Goal: Check status: Check status

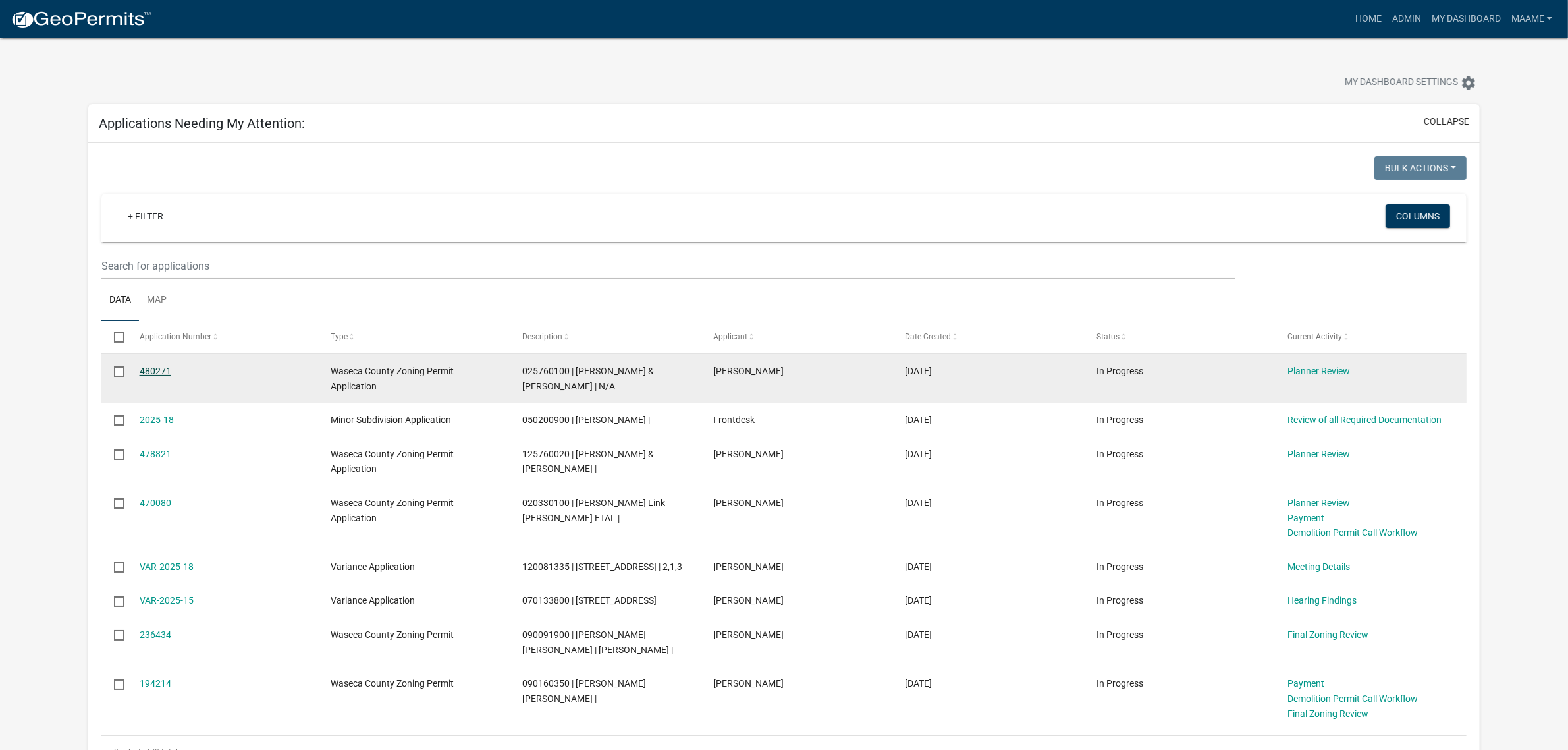
click at [155, 371] on link "480271" at bounding box center [155, 371] width 31 height 10
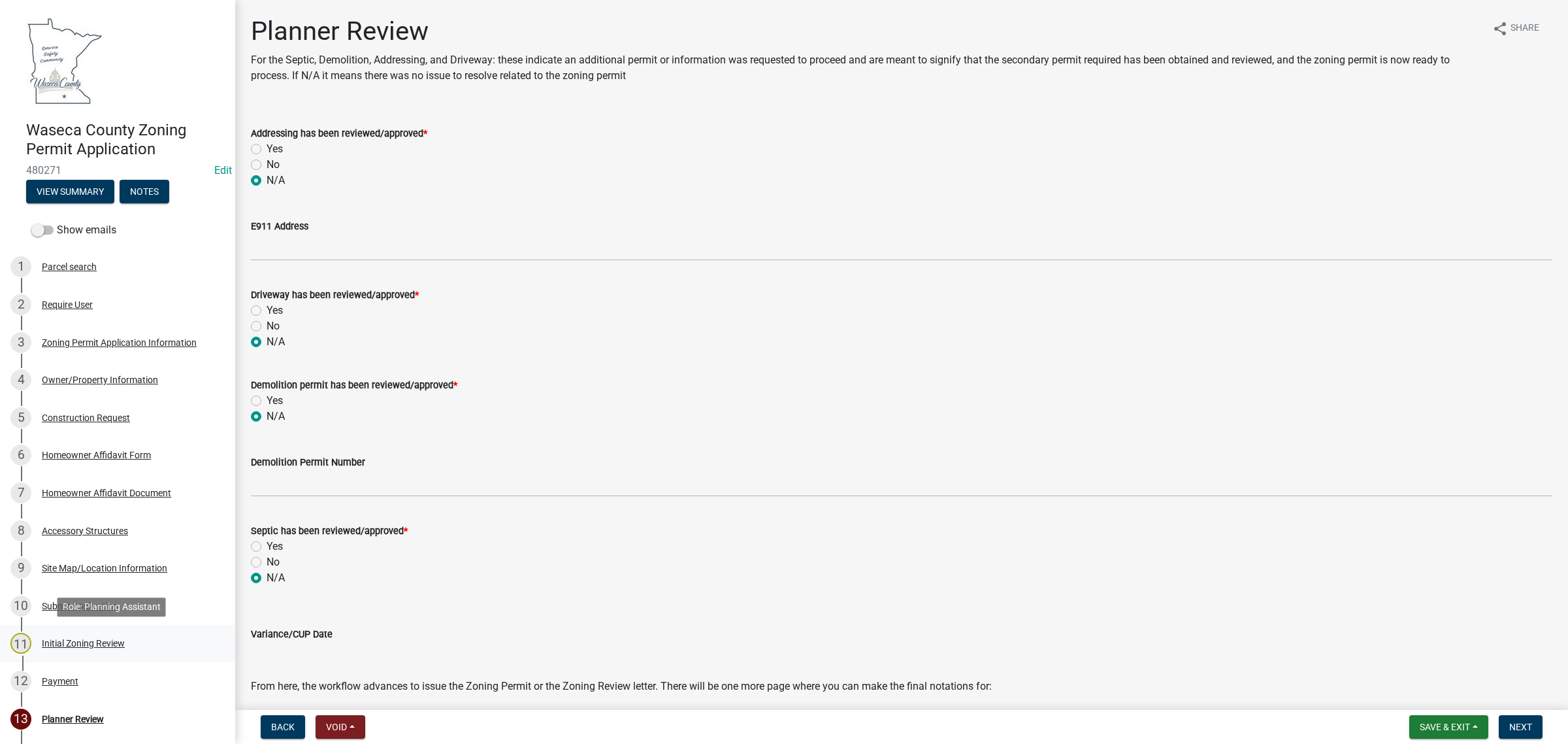
click at [74, 641] on div "Initial Zoning Review" at bounding box center [83, 644] width 83 height 9
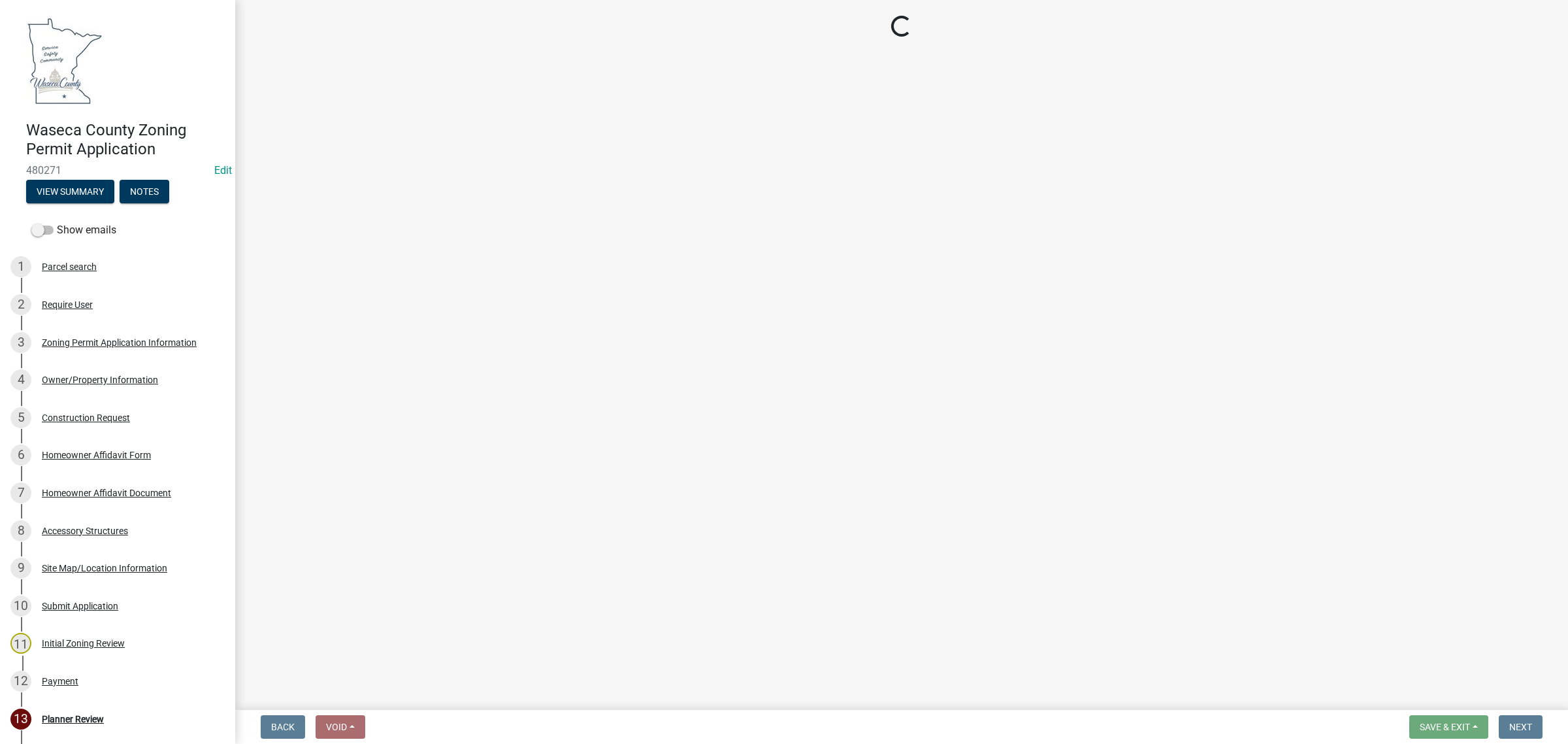
select select "9e7e0f1a-162d-468c-937f-cc7884b0d28a"
select select "6d839d38-f784-434a-a355-9dbcceaeb93c"
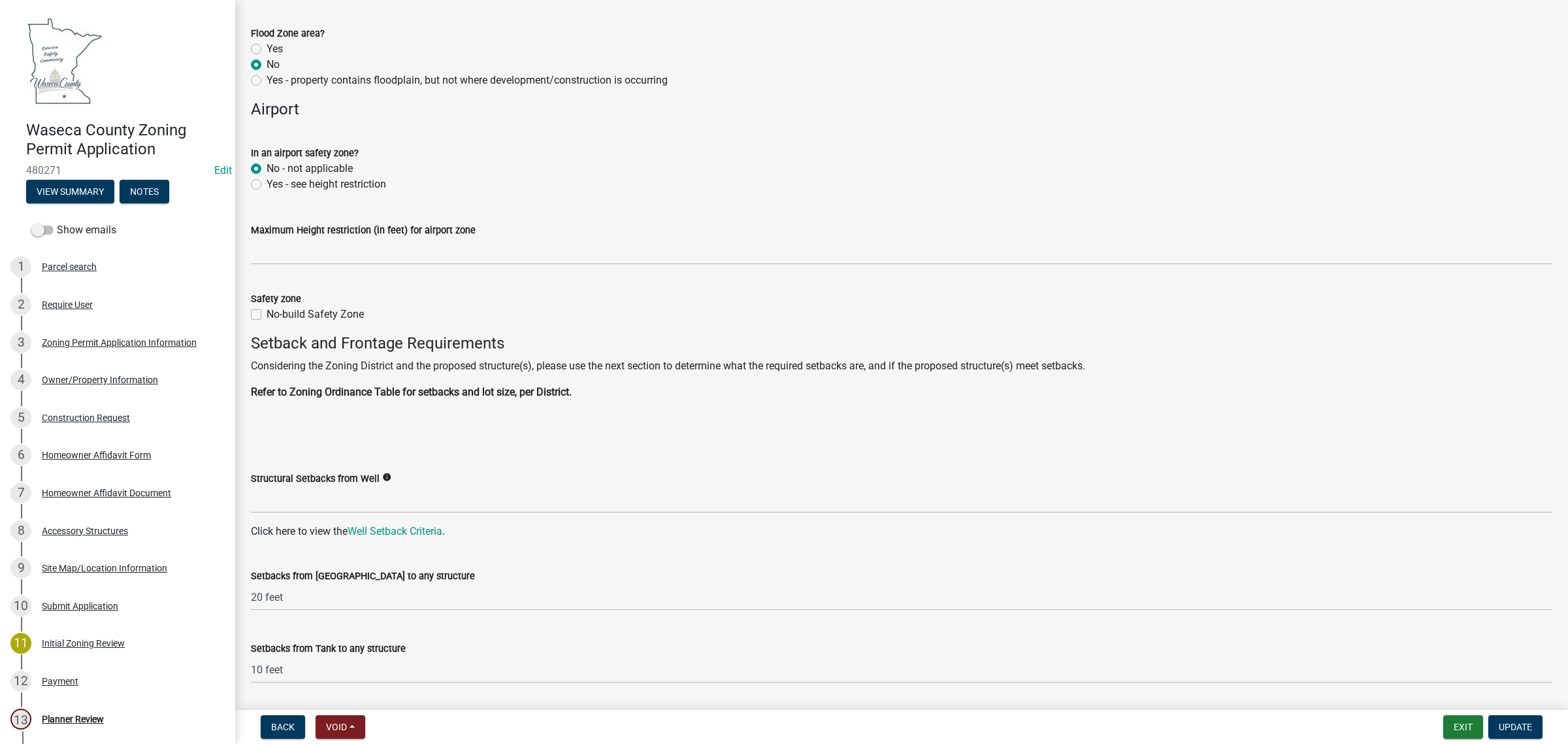
scroll to position [1168, 0]
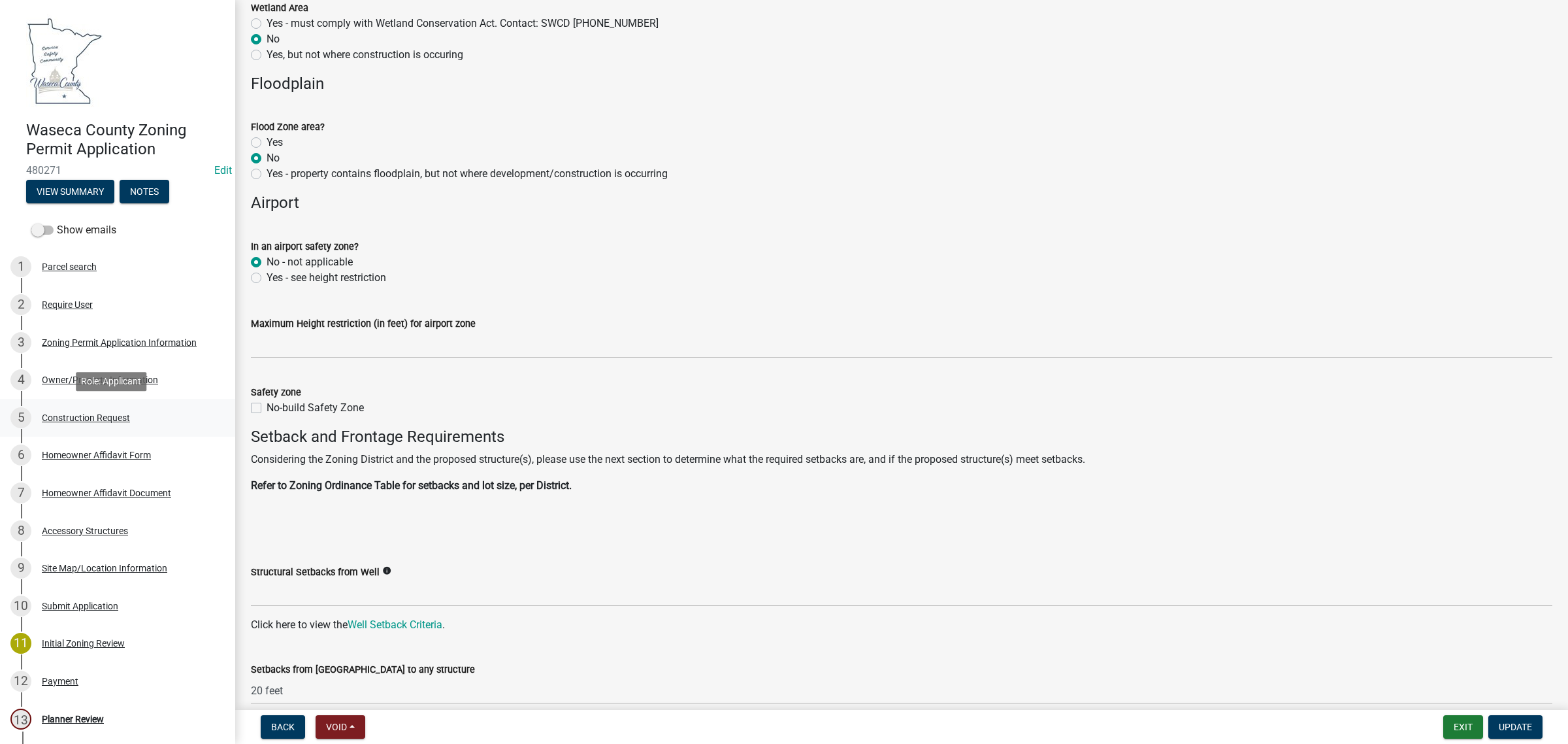
click at [67, 423] on div "5 Construction Request" at bounding box center [112, 418] width 204 height 21
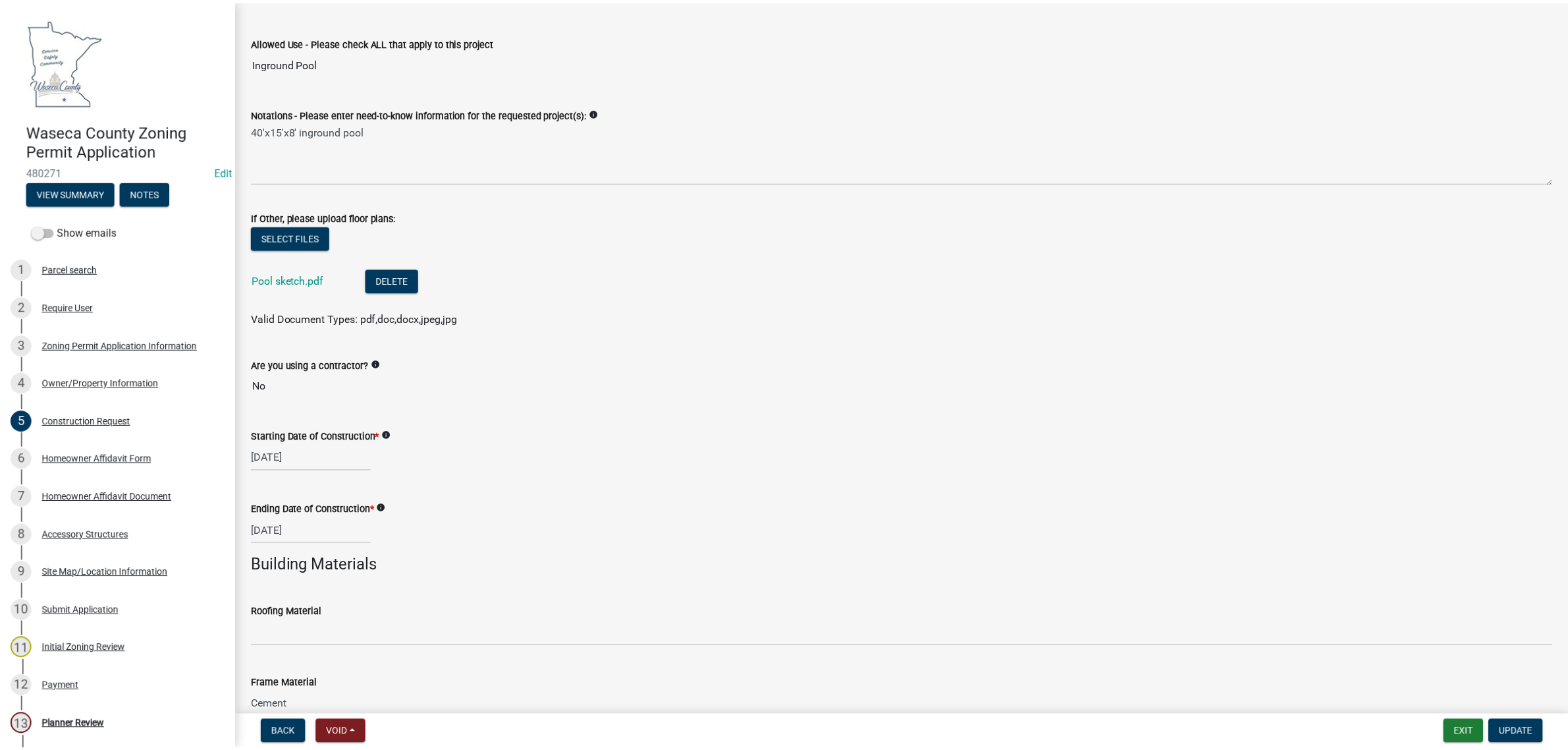
scroll to position [165, 0]
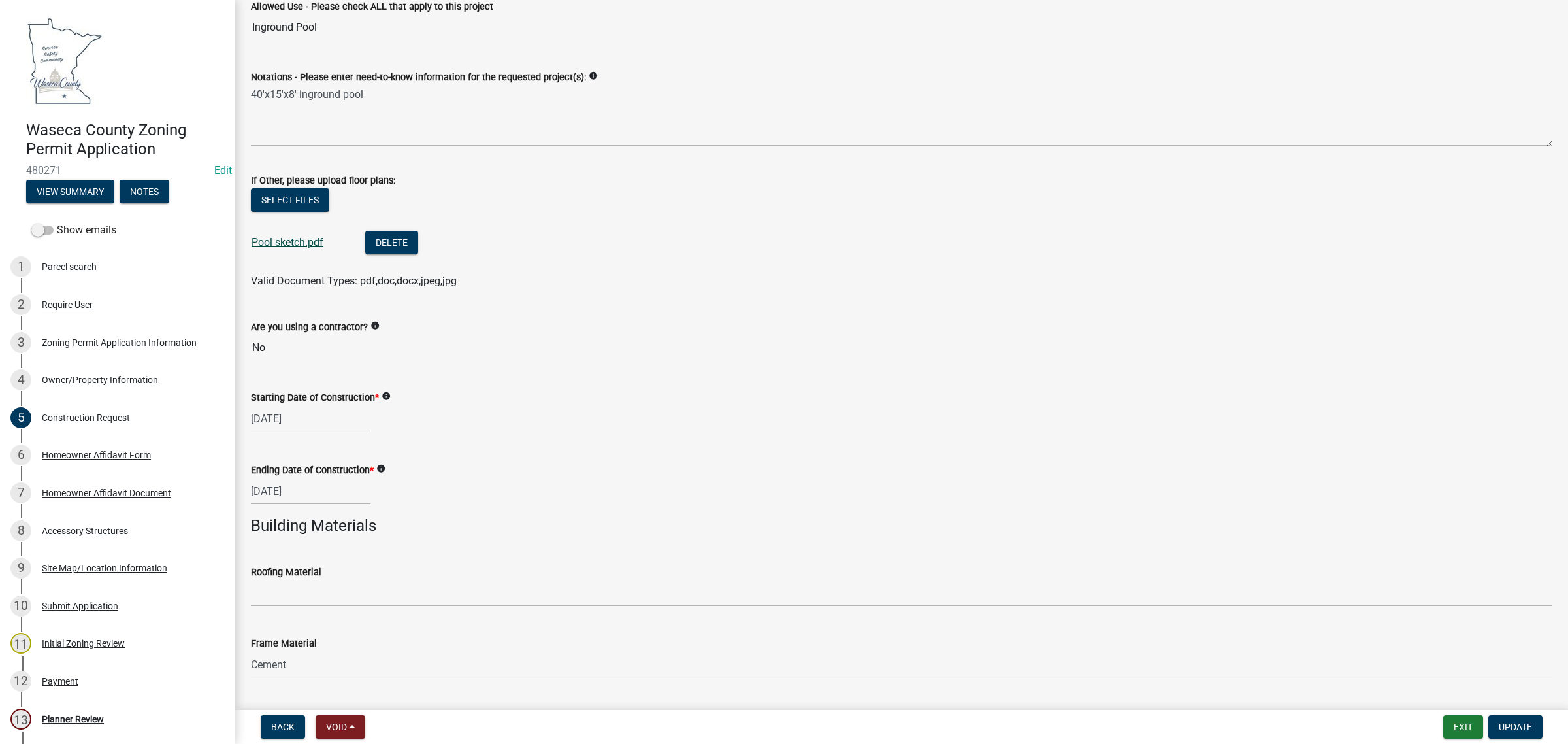
click at [264, 240] on link "Pool sketch.pdf" at bounding box center [287, 242] width 72 height 12
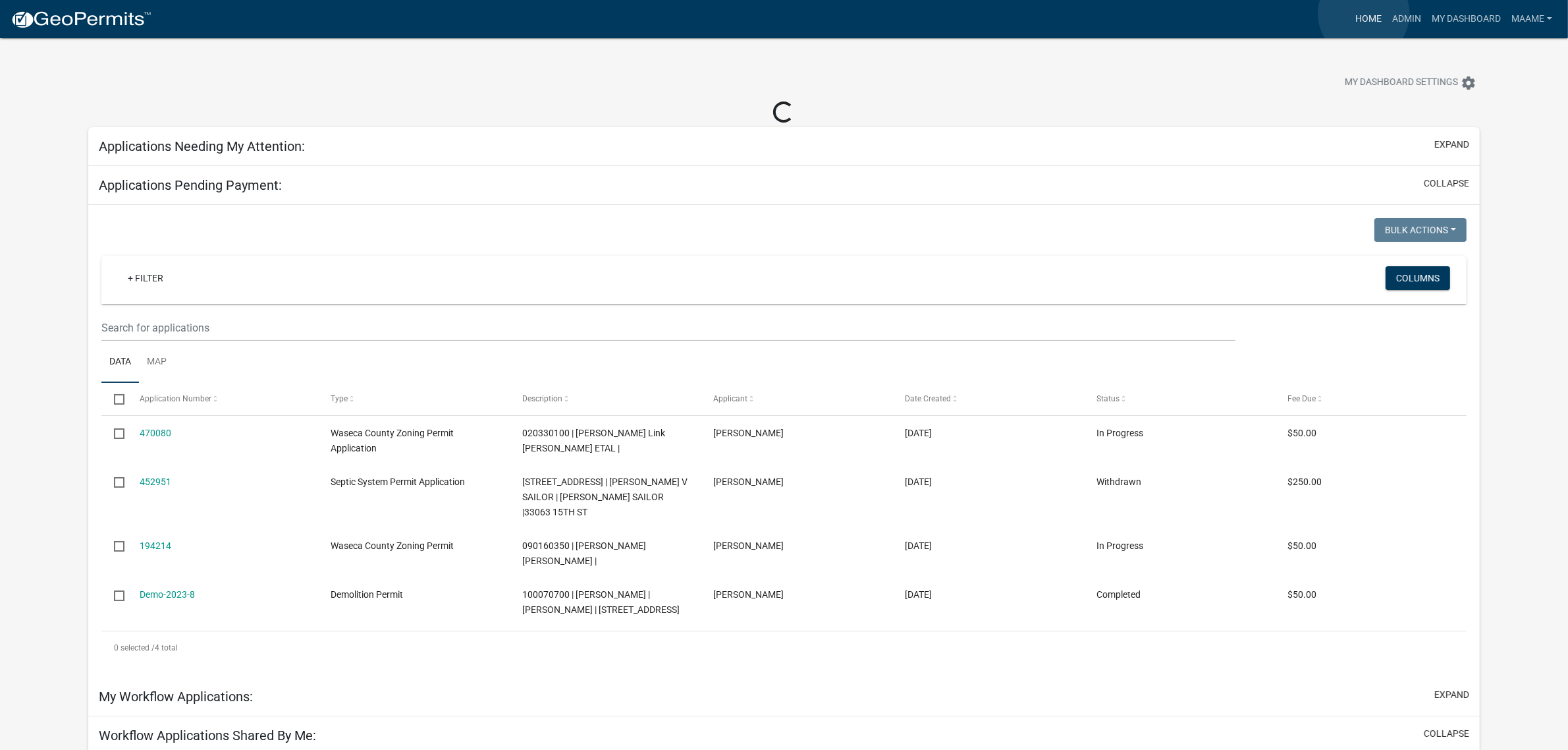
click at [1364, 14] on link "Home" at bounding box center [1368, 19] width 37 height 25
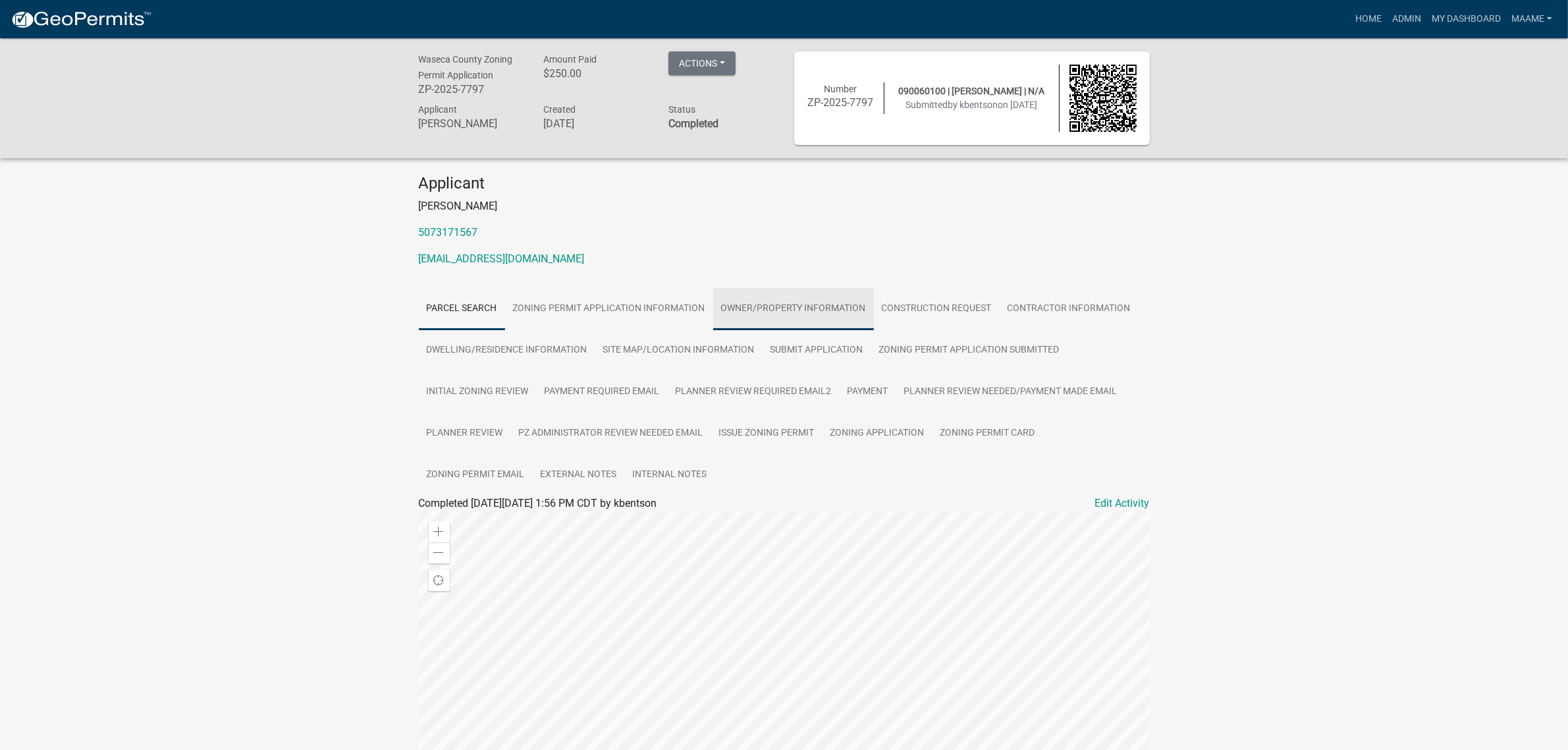
click at [796, 301] on link "Owner/Property Information" at bounding box center [794, 308] width 161 height 43
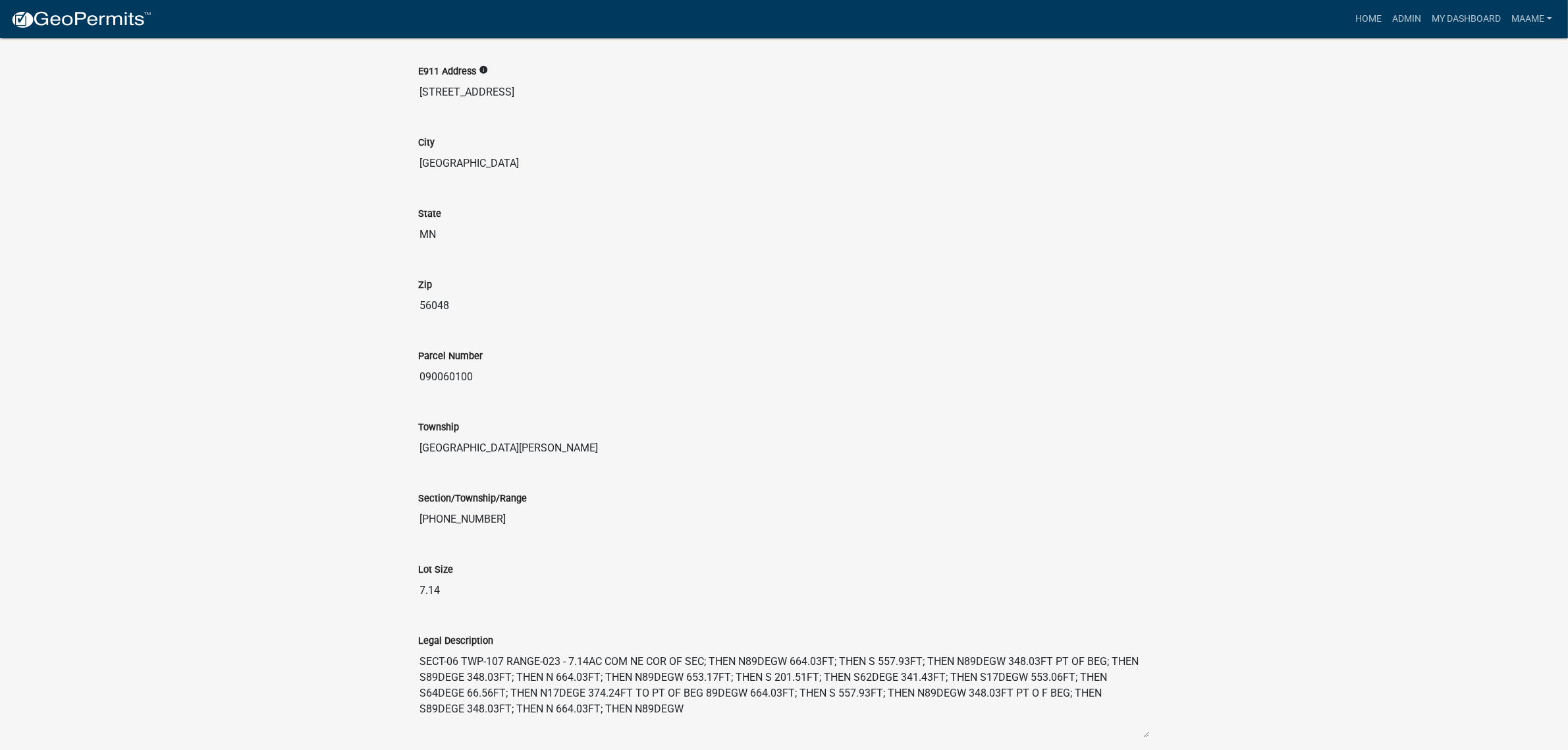
scroll to position [1318, 0]
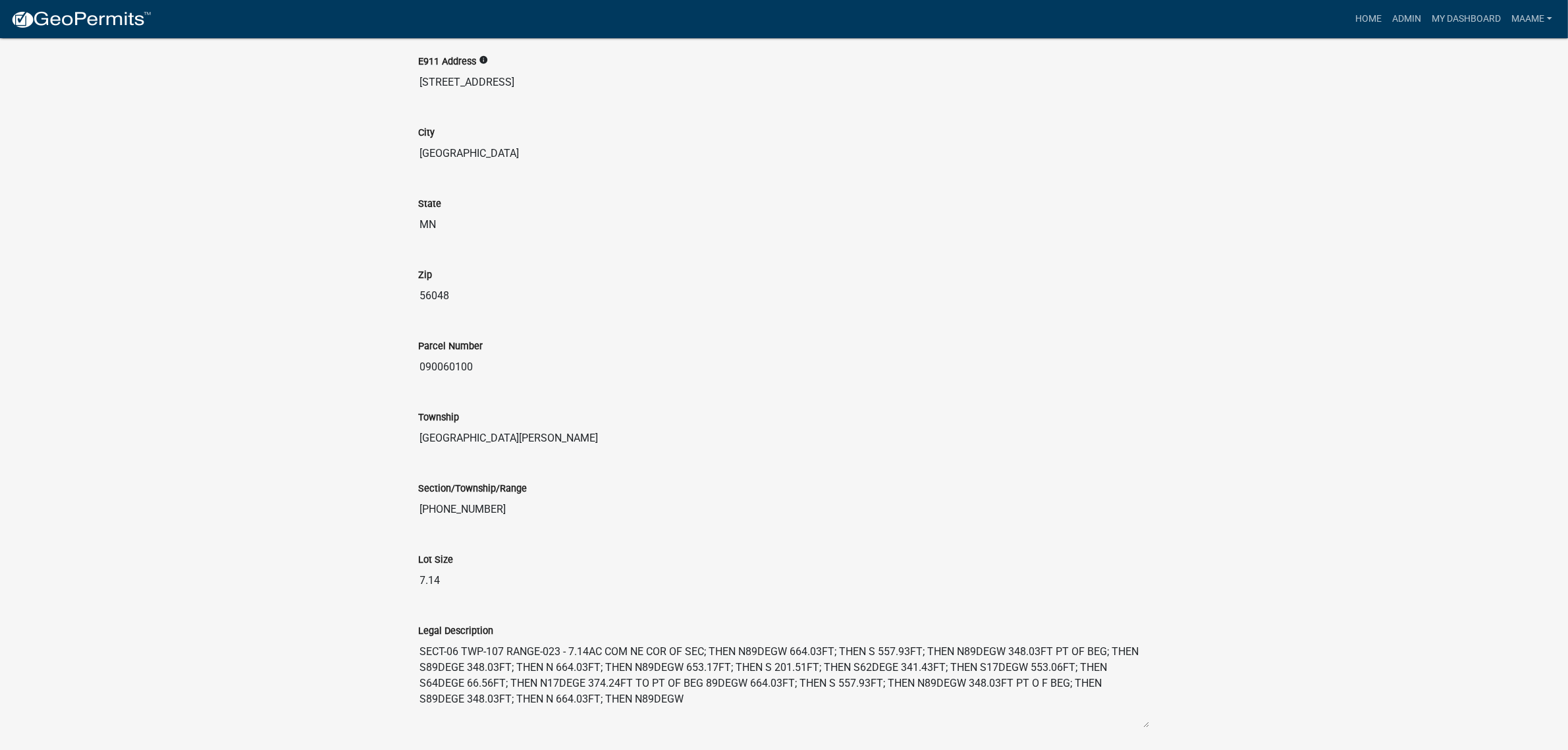
click at [461, 371] on input "090060100" at bounding box center [784, 367] width 731 height 26
click at [836, 496] on div "Section/Township/Range" at bounding box center [784, 488] width 731 height 16
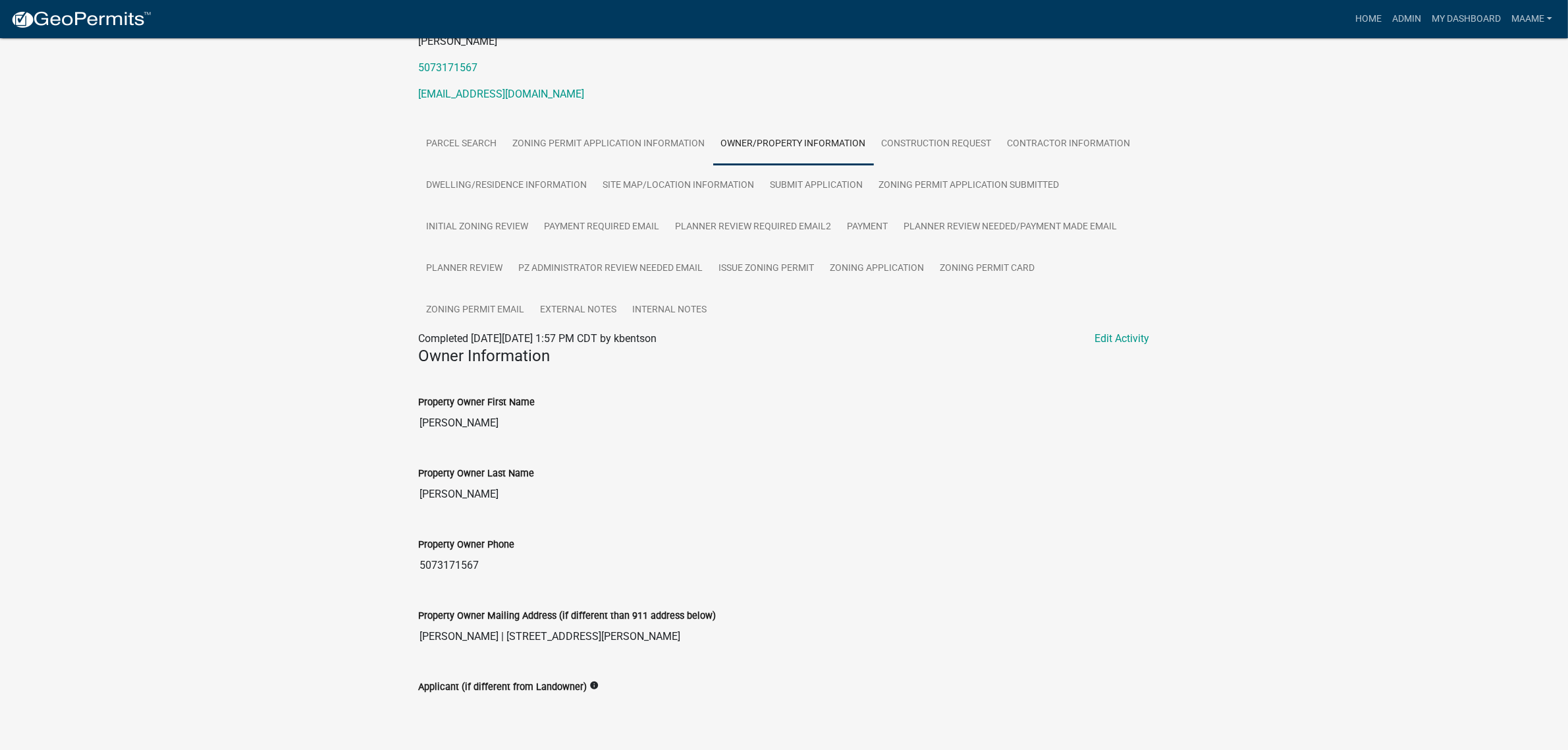
scroll to position [0, 0]
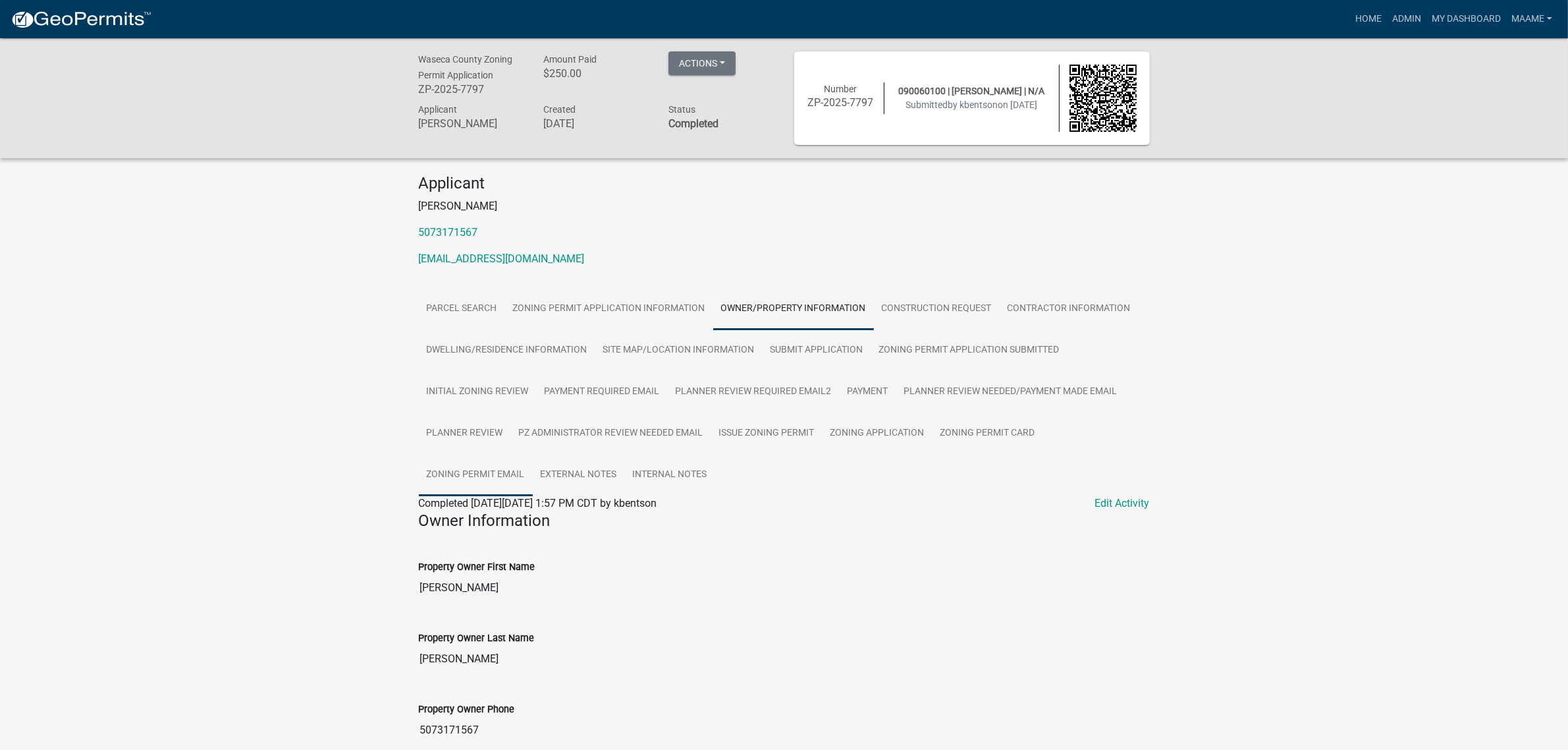
click at [485, 468] on link "Zoning Permit Email" at bounding box center [475, 475] width 114 height 43
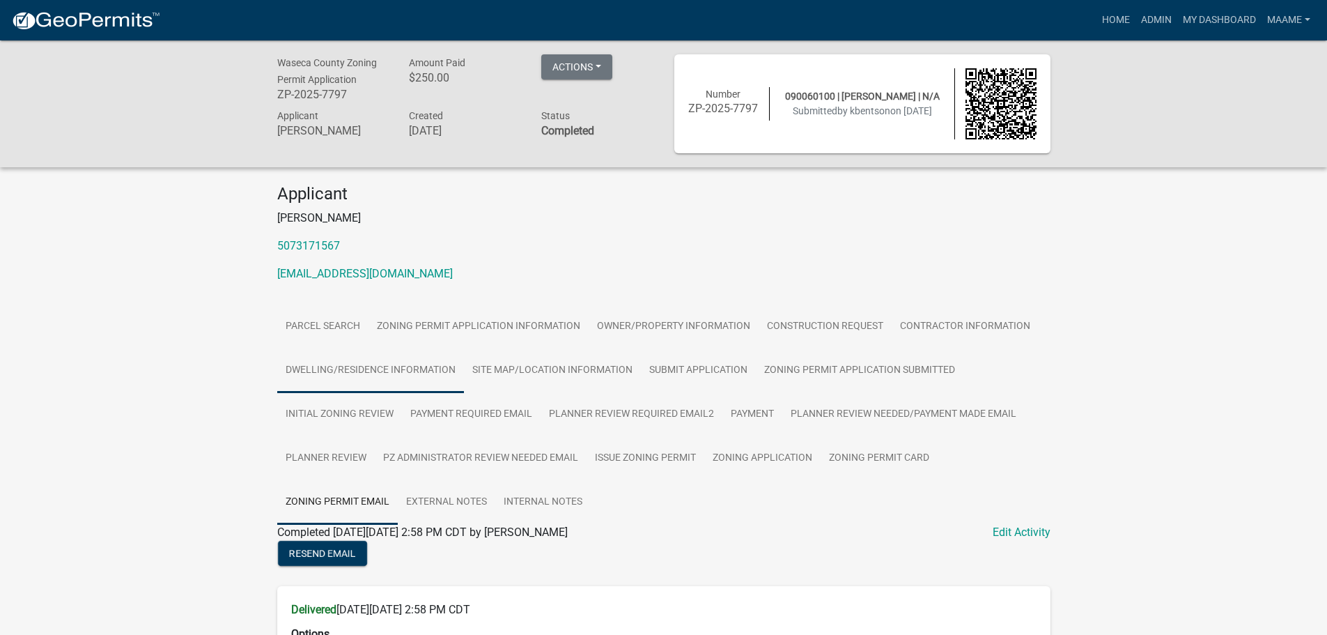
click at [360, 363] on link "Dwelling/Residence Information" at bounding box center [370, 370] width 187 height 45
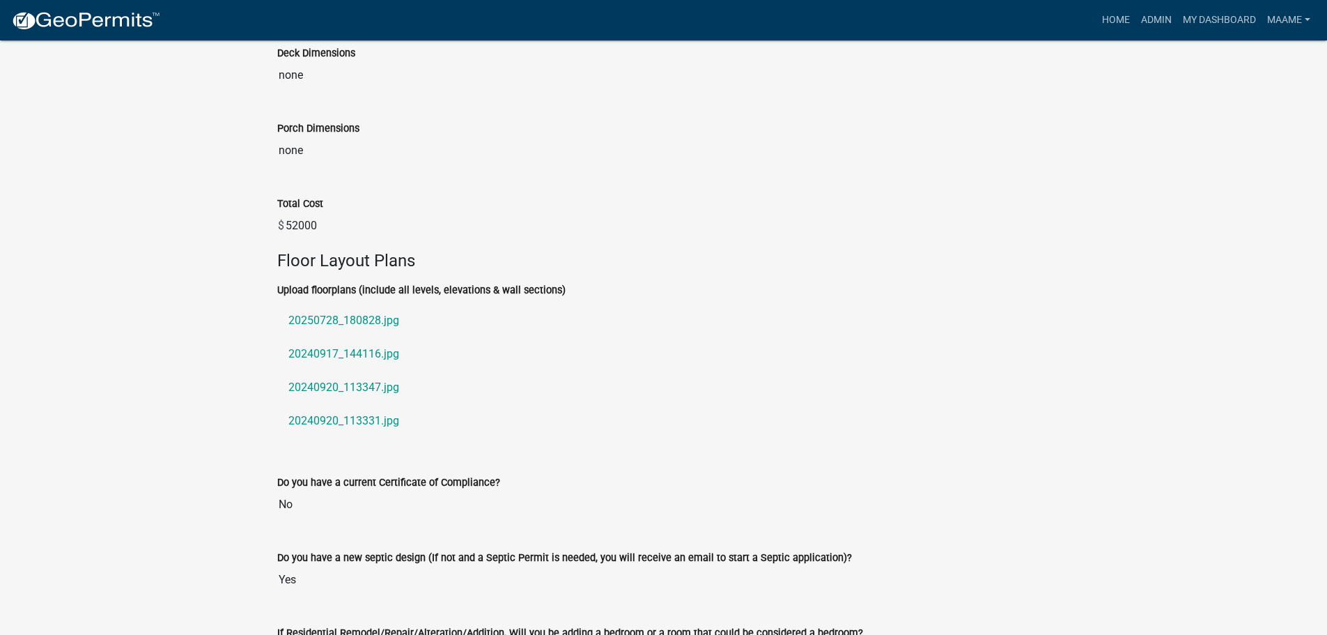
scroll to position [1400, 0]
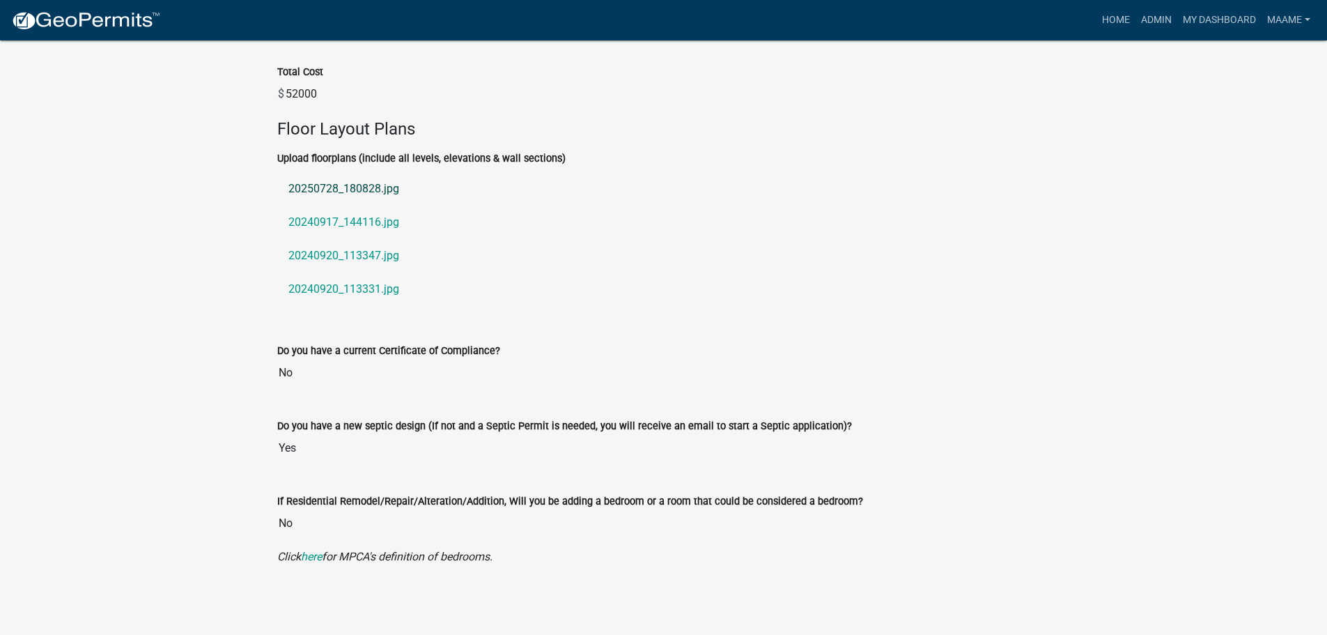
click at [301, 192] on link "20250728_180828.jpg" at bounding box center [663, 188] width 773 height 33
